Goal: Find specific page/section: Find specific page/section

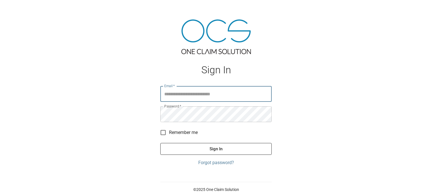
click at [186, 95] on input "Email   *" at bounding box center [215, 94] width 111 height 16
type input "**********"
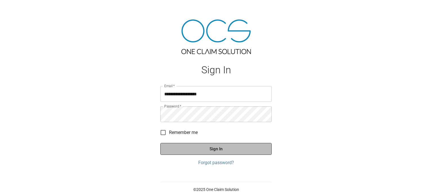
click at [206, 150] on button "Sign In" at bounding box center [215, 149] width 111 height 12
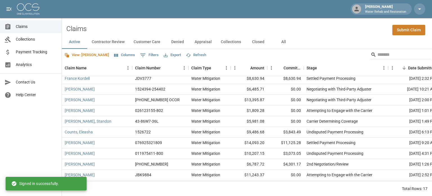
scroll to position [81, 0]
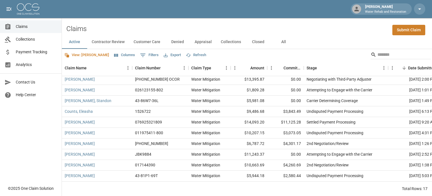
click at [282, 44] on button "All" at bounding box center [283, 42] width 25 height 14
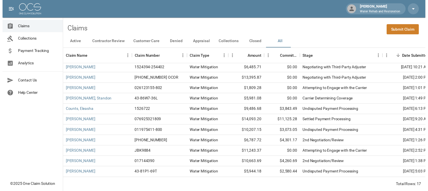
scroll to position [70, 0]
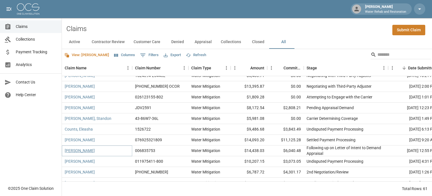
click at [78, 150] on link "[PERSON_NAME]" at bounding box center [80, 151] width 30 height 6
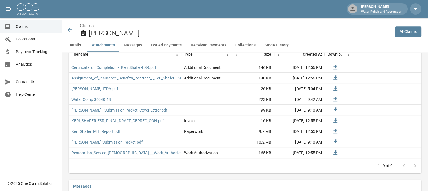
scroll to position [366, 0]
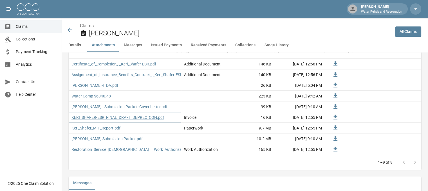
click at [139, 115] on link "KERI_SHAFER-ESR_FINAL_DRAFT_DEPREC_CON.pdf" at bounding box center [118, 118] width 93 height 6
